Goal: Information Seeking & Learning: Check status

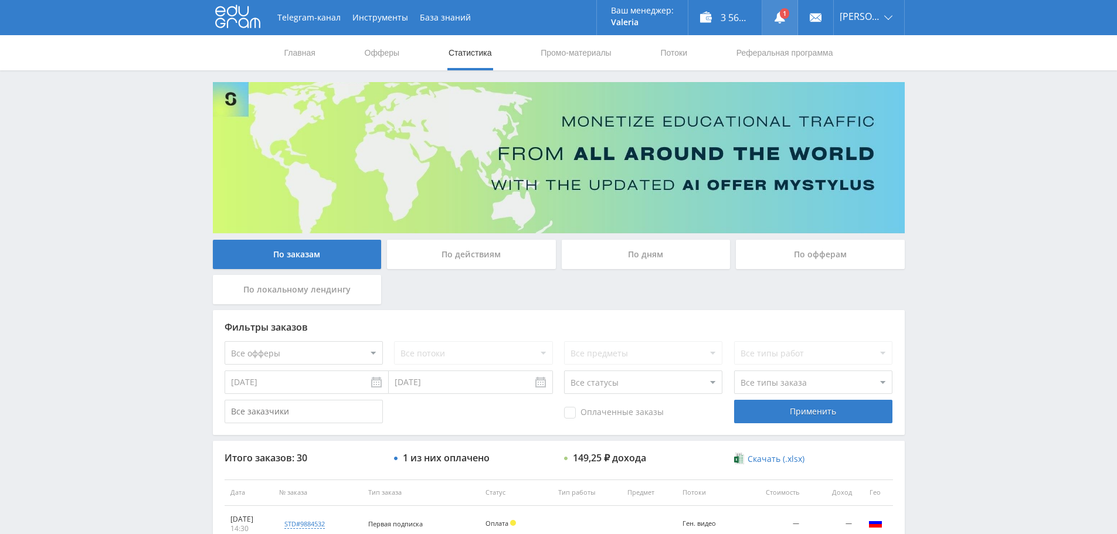
click at [779, 19] on icon at bounding box center [780, 18] width 12 height 12
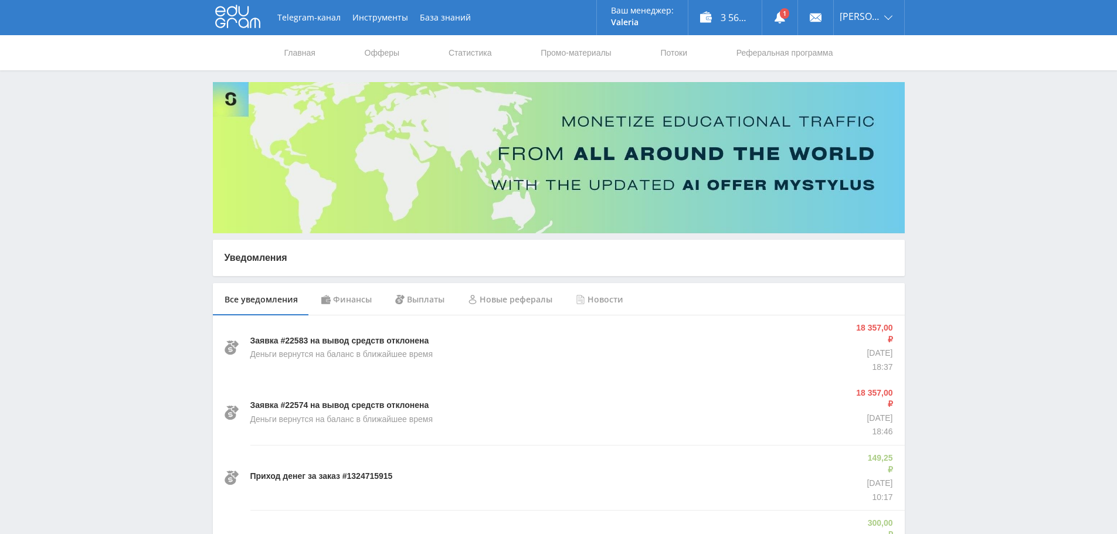
click at [356, 300] on div "Финансы" at bounding box center [347, 299] width 74 height 33
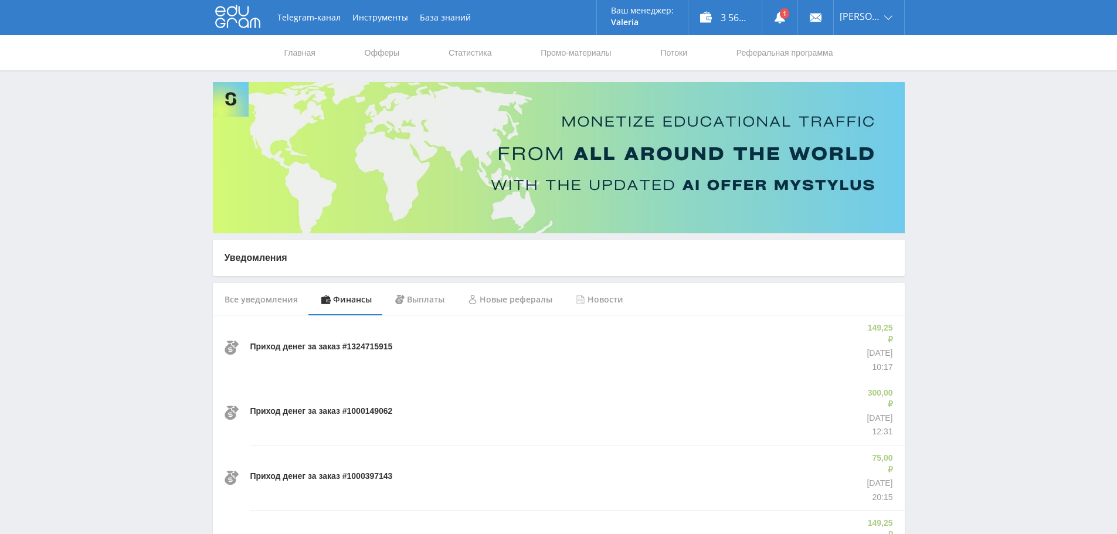
click at [418, 304] on div "Выплаты" at bounding box center [420, 299] width 73 height 33
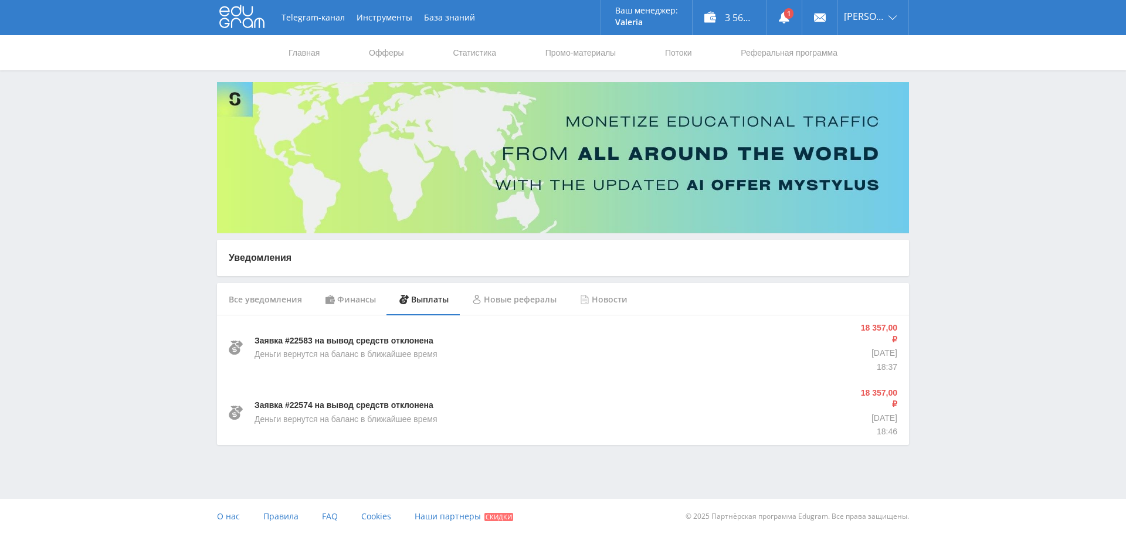
click at [528, 307] on div "Новые рефералы" at bounding box center [514, 299] width 108 height 33
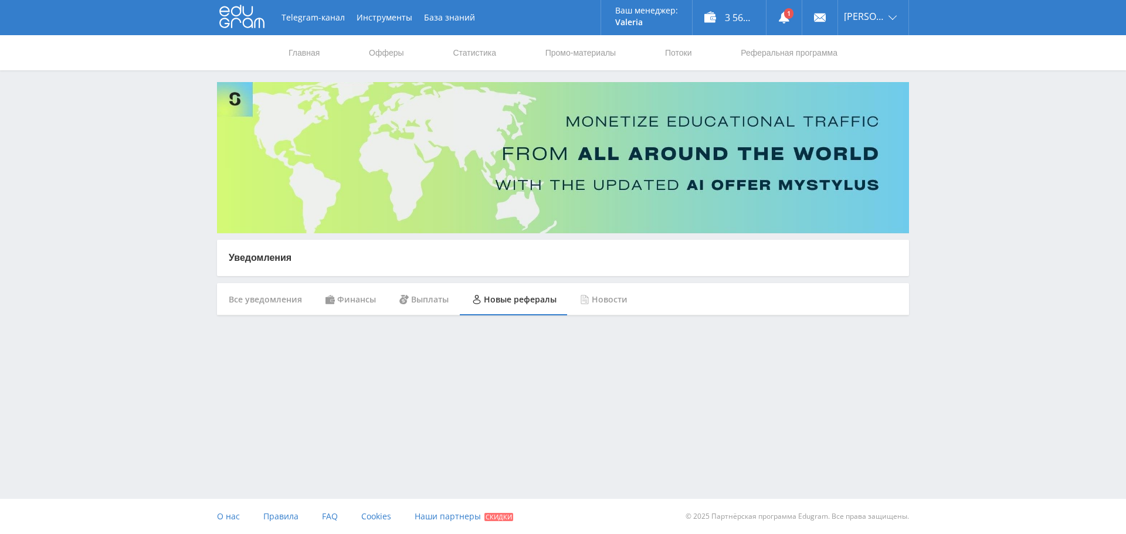
click at [335, 300] on div "Финансы" at bounding box center [351, 299] width 74 height 33
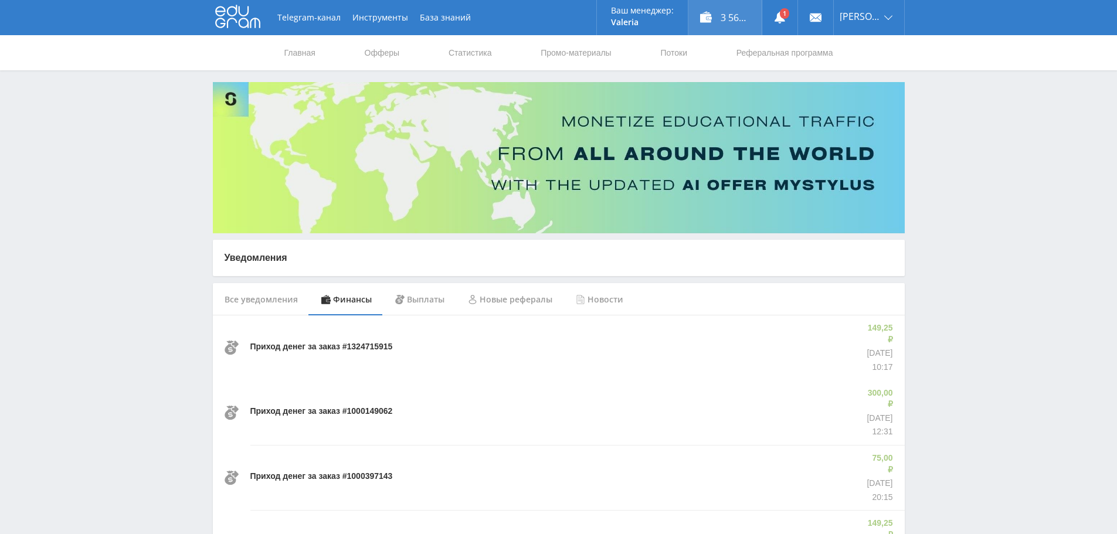
click at [724, 19] on div "3 566,50 ₽" at bounding box center [724, 17] width 73 height 35
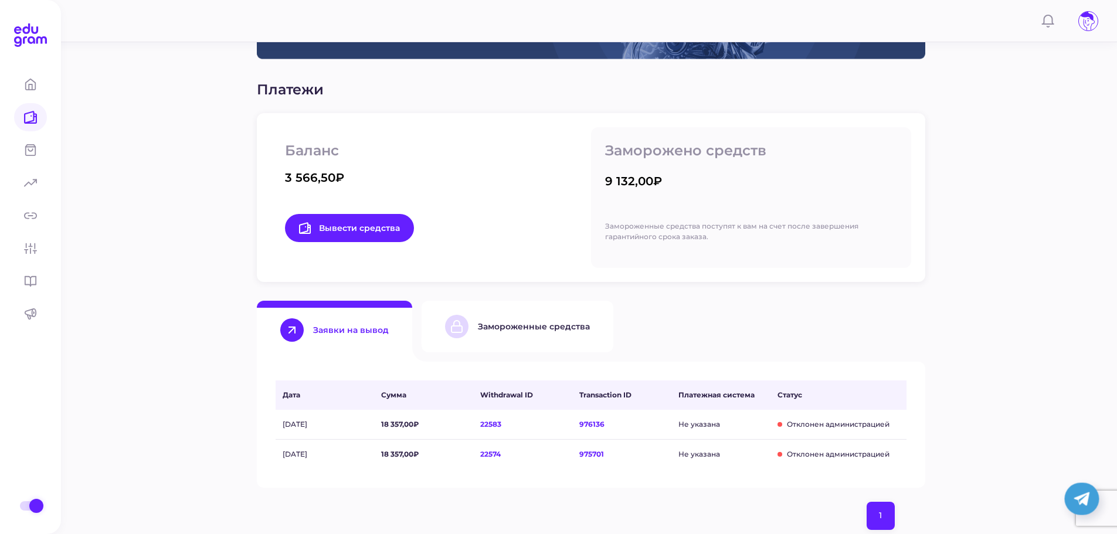
scroll to position [117, 0]
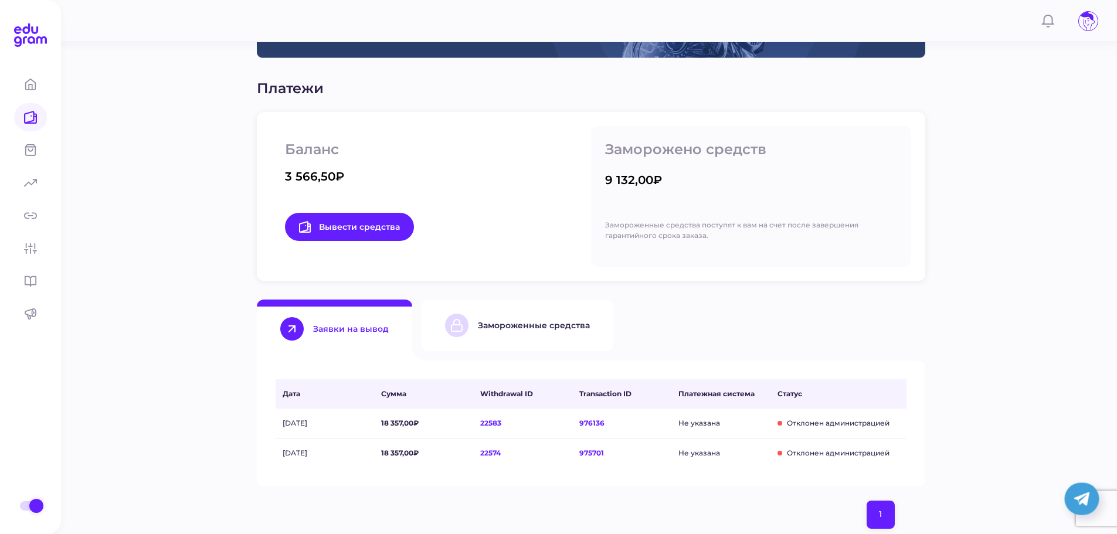
click at [525, 332] on div "Замороженные средства" at bounding box center [517, 325] width 145 height 23
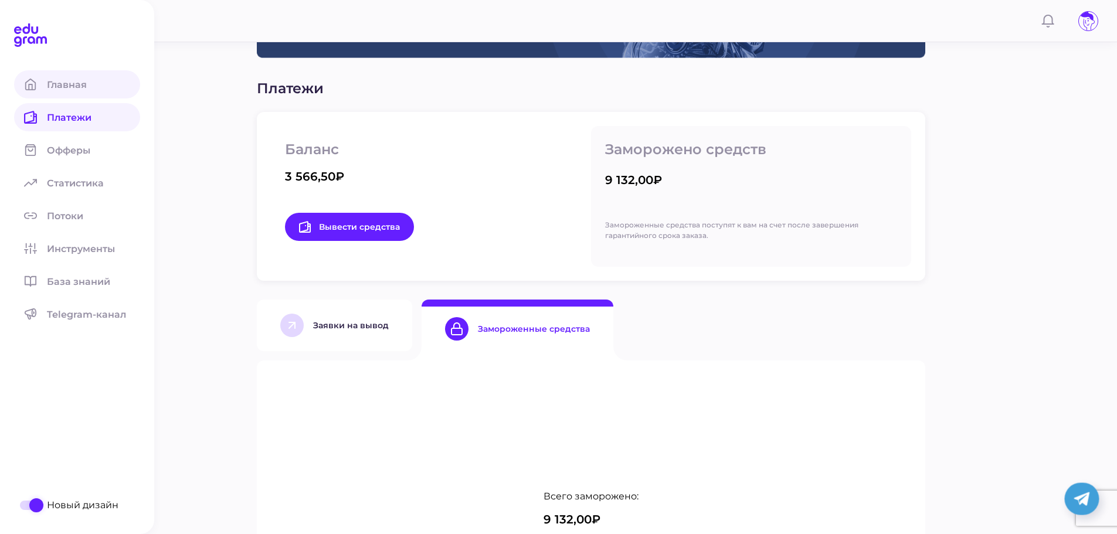
click at [35, 90] on icon at bounding box center [30, 84] width 13 height 13
